Goal: Communication & Community: Share content

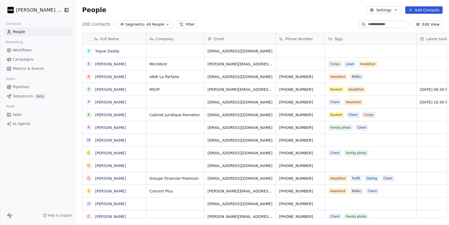
scroll to position [0, 0]
click at [379, 23] on input at bounding box center [386, 24] width 37 height 5
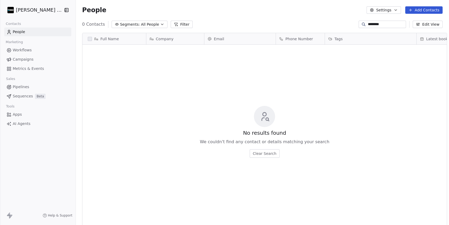
scroll to position [198, 377]
type input "*"
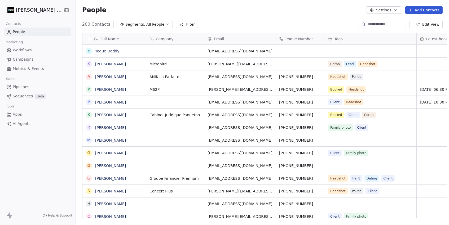
click at [424, 14] on div "People Settings Add Contacts" at bounding box center [262, 10] width 373 height 20
click at [388, 22] on input at bounding box center [386, 24] width 37 height 5
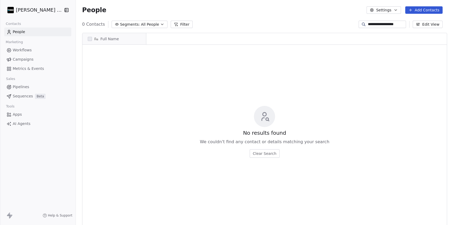
scroll to position [0, 0]
type input "**********"
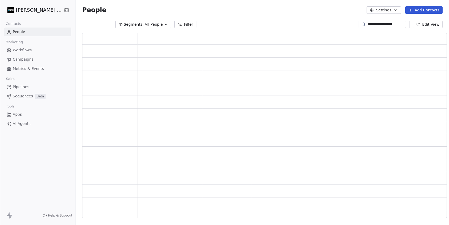
scroll to position [186, 365]
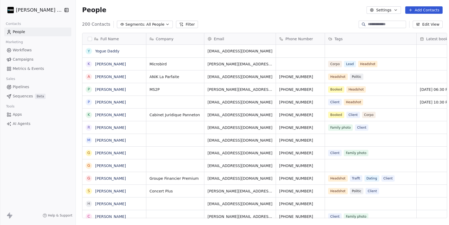
click at [431, 10] on button "Add Contacts" at bounding box center [424, 9] width 37 height 7
click at [418, 21] on span "Create new contact" at bounding box center [425, 22] width 36 height 6
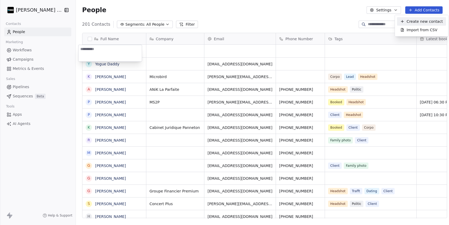
scroll to position [198, 377]
type textarea "**********"
click at [156, 51] on html "Daudelin Photo Contacts People Marketing Workflows Campaigns Metrics & Events S…" at bounding box center [224, 112] width 449 height 225
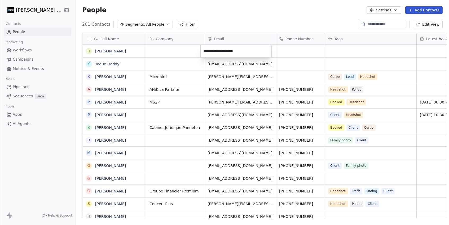
type input "**********"
click at [238, 27] on div "201 Contacts Segments: All People Filter Edit View" at bounding box center [262, 24] width 373 height 8
click at [100, 52] on link "[PERSON_NAME]" at bounding box center [110, 51] width 31 height 4
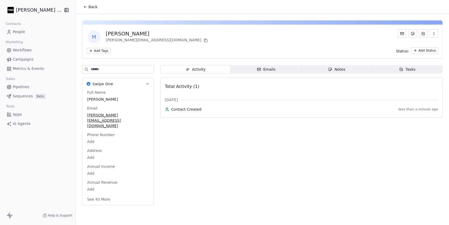
click at [277, 71] on span "Emails Emails" at bounding box center [266, 69] width 71 height 8
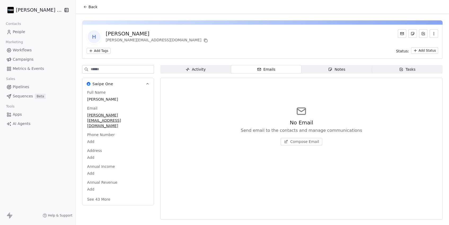
click at [302, 142] on span "Compose Email" at bounding box center [304, 141] width 29 height 5
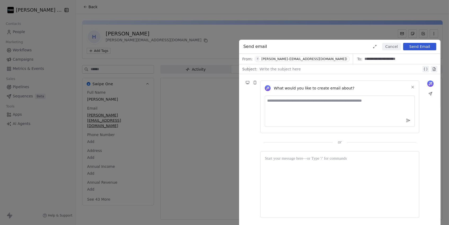
click at [283, 108] on textarea at bounding box center [340, 111] width 150 height 31
type textarea "**********"
click at [409, 122] on icon at bounding box center [408, 120] width 5 height 5
click at [272, 68] on div at bounding box center [341, 69] width 162 height 6
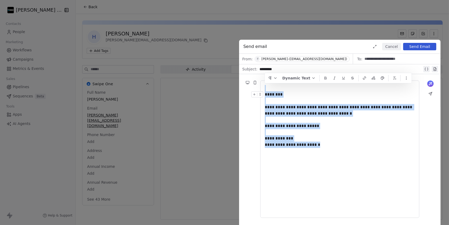
drag, startPoint x: 332, startPoint y: 145, endPoint x: 261, endPoint y: 91, distance: 88.7
copy div "**********"
click at [429, 84] on icon at bounding box center [431, 84] width 4 height 4
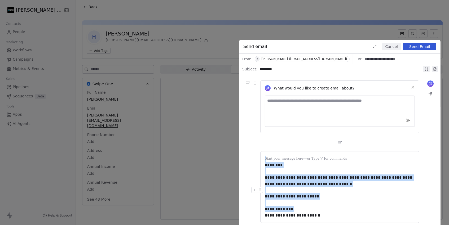
click at [291, 192] on div at bounding box center [340, 190] width 150 height 6
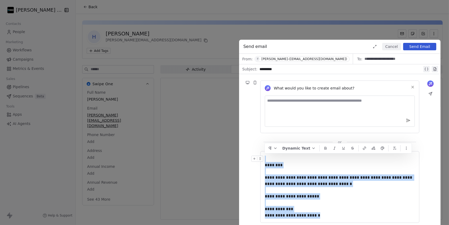
drag, startPoint x: 329, startPoint y: 215, endPoint x: 263, endPoint y: 160, distance: 85.0
copy div "**********"
click at [359, 210] on div "**********" at bounding box center [340, 212] width 150 height 12
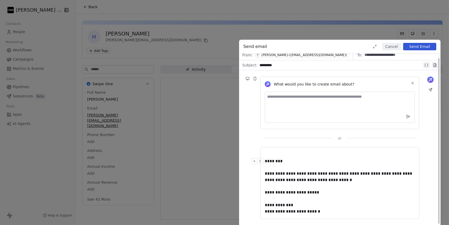
scroll to position [3, 0]
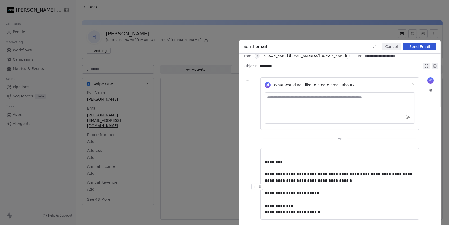
click at [336, 188] on div at bounding box center [340, 187] width 150 height 6
click at [265, 160] on div at bounding box center [258, 163] width 14 height 9
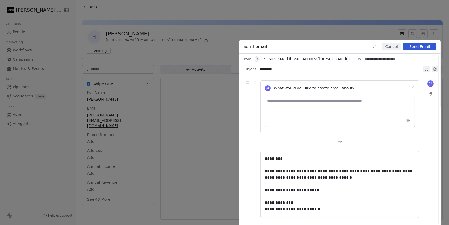
scroll to position [0, 0]
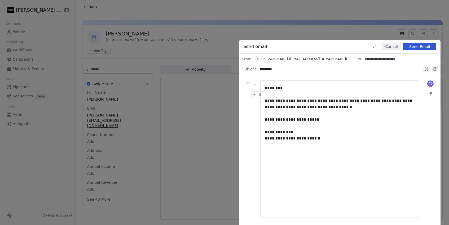
click at [419, 46] on button "Send Email" at bounding box center [419, 46] width 33 height 7
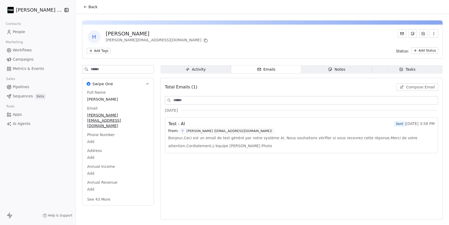
click at [203, 66] on span "Activity Activity" at bounding box center [195, 69] width 71 height 8
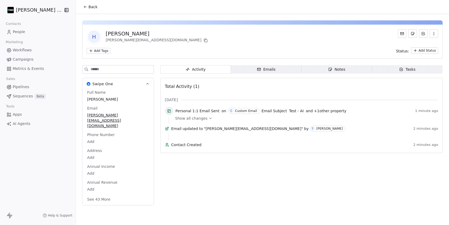
click at [187, 119] on span "Show all changes" at bounding box center [191, 118] width 32 height 5
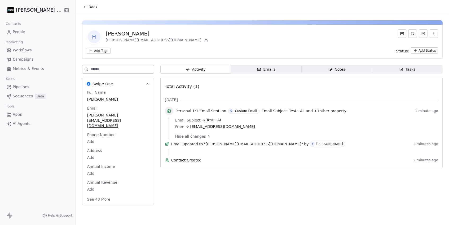
click at [266, 68] on div "Emails" at bounding box center [266, 70] width 19 height 6
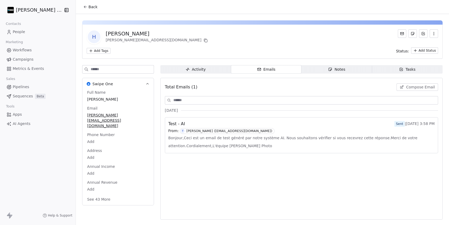
click at [276, 133] on div "From: Y Yannick Daudelin (info@daudelinphoto.com)" at bounding box center [301, 131] width 267 height 6
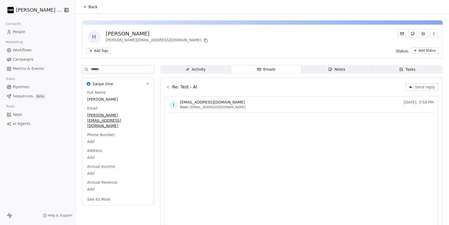
click at [194, 71] on div "Activity" at bounding box center [196, 70] width 20 height 6
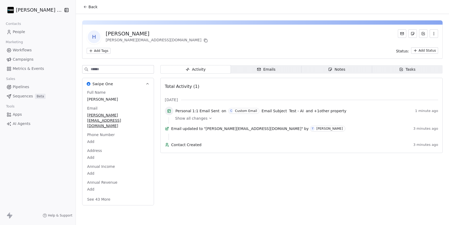
click at [259, 66] on span "Emails Emails" at bounding box center [266, 69] width 71 height 8
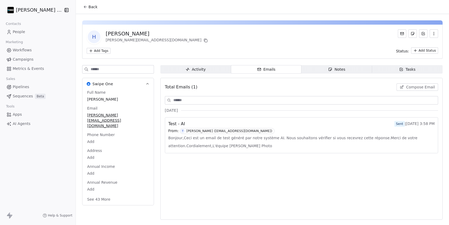
click at [254, 146] on span "Bonjour,Ceci est un email de test généré par notre système AI. Nous souhaitons …" at bounding box center [301, 142] width 267 height 16
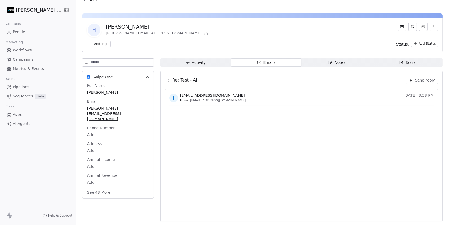
scroll to position [7, 0]
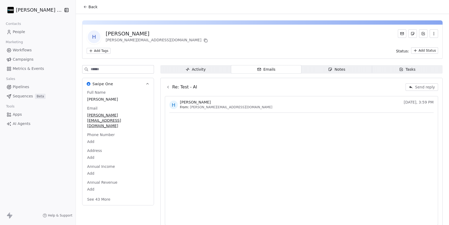
click at [21, 34] on link "People" at bounding box center [37, 32] width 67 height 9
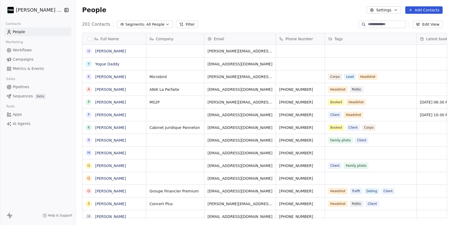
scroll to position [198, 377]
click at [103, 50] on link "[PERSON_NAME]" at bounding box center [110, 51] width 31 height 4
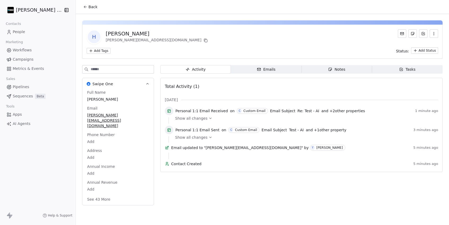
click at [254, 73] on span "Emails Emails" at bounding box center [266, 69] width 71 height 8
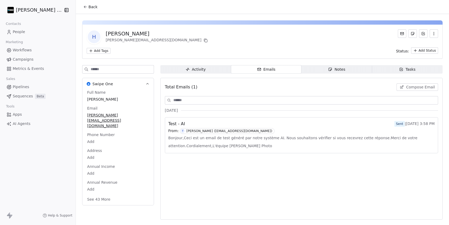
click at [421, 88] on span "Compose Email" at bounding box center [420, 87] width 29 height 5
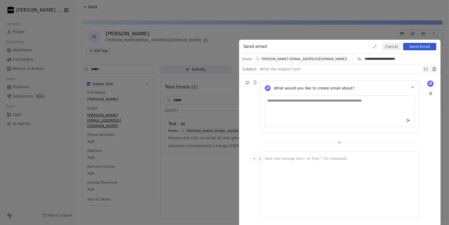
click at [277, 163] on div at bounding box center [340, 185] width 150 height 58
click at [287, 112] on textarea at bounding box center [340, 111] width 150 height 31
